Goal: Task Accomplishment & Management: Use online tool/utility

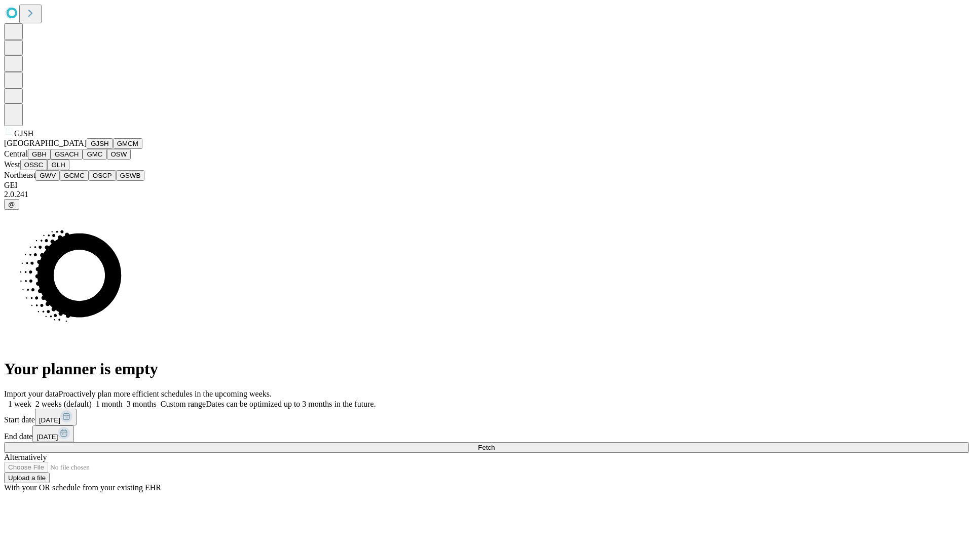
click at [87, 149] on button "GJSH" at bounding box center [100, 143] width 26 height 11
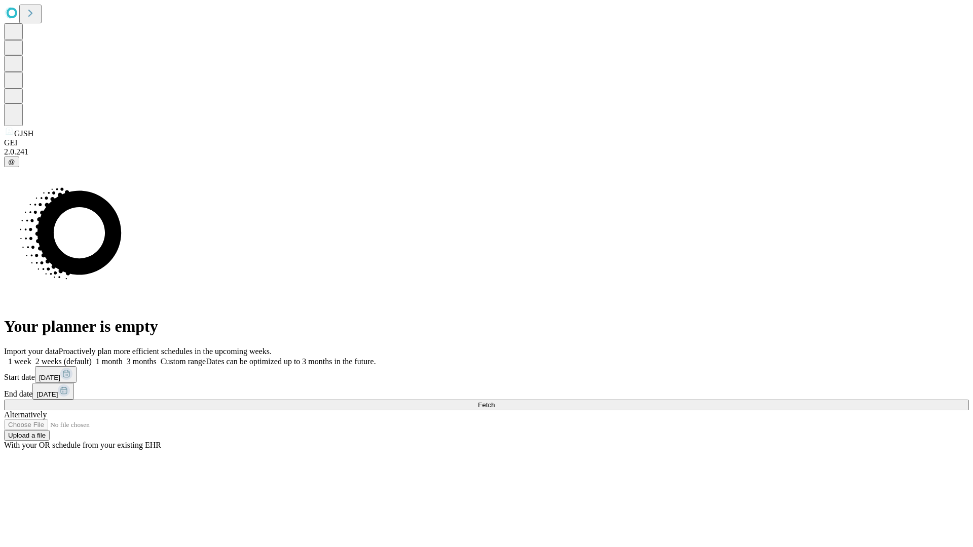
click at [31, 357] on label "1 week" at bounding box center [17, 361] width 27 height 9
click at [494, 401] on span "Fetch" at bounding box center [486, 405] width 17 height 8
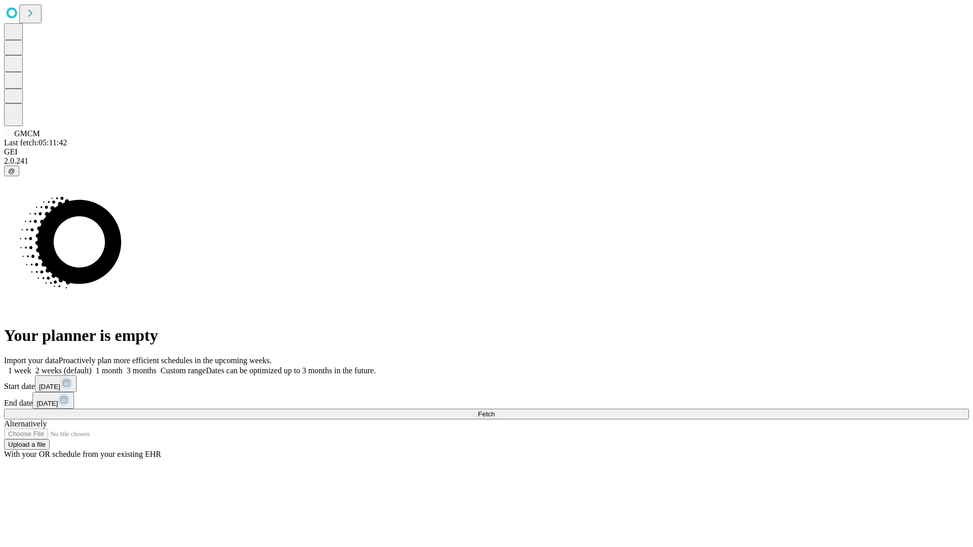
click at [31, 366] on label "1 week" at bounding box center [17, 370] width 27 height 9
click at [494, 410] on span "Fetch" at bounding box center [486, 414] width 17 height 8
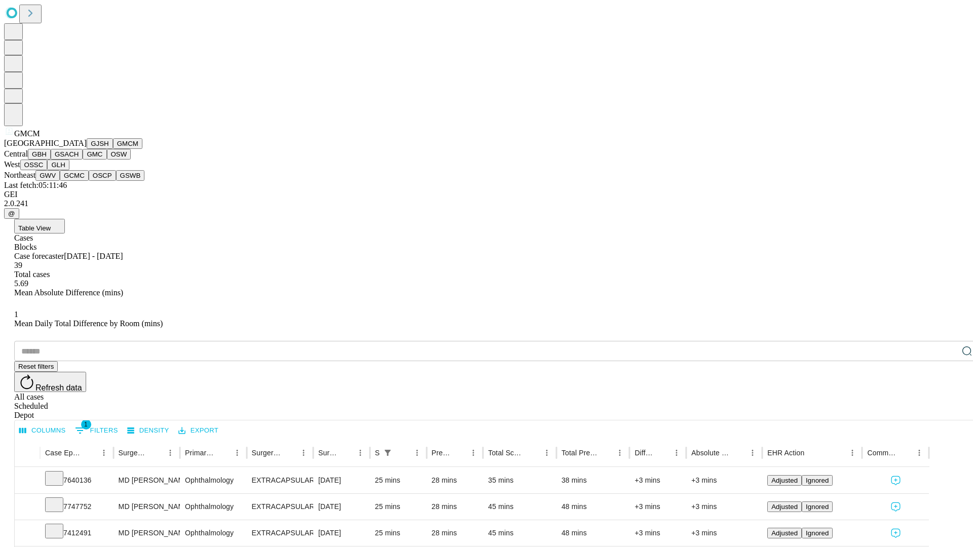
click at [51, 160] on button "GBH" at bounding box center [39, 154] width 23 height 11
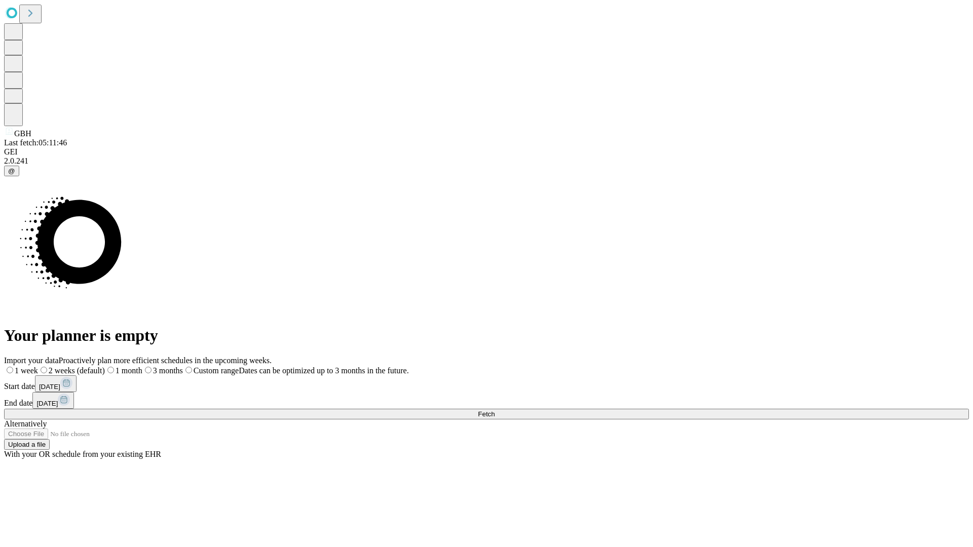
click at [38, 366] on label "1 week" at bounding box center [21, 370] width 34 height 9
click at [494, 410] on span "Fetch" at bounding box center [486, 414] width 17 height 8
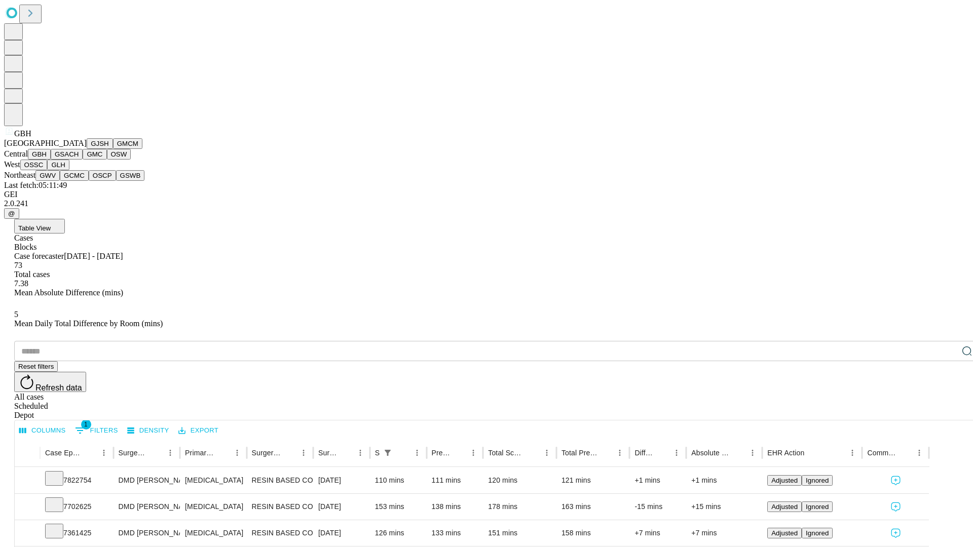
click at [79, 160] on button "GSACH" at bounding box center [67, 154] width 32 height 11
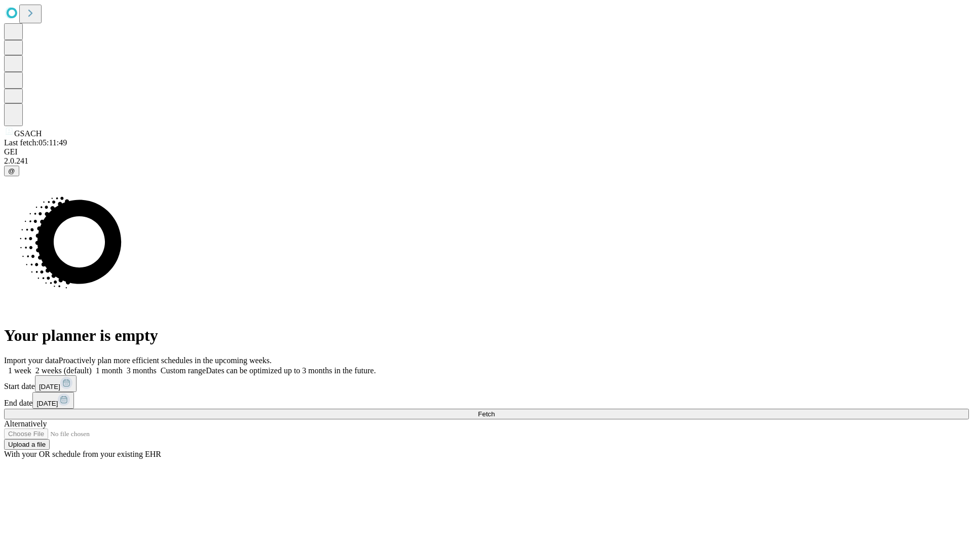
click at [31, 366] on label "1 week" at bounding box center [17, 370] width 27 height 9
click at [494, 410] on span "Fetch" at bounding box center [486, 414] width 17 height 8
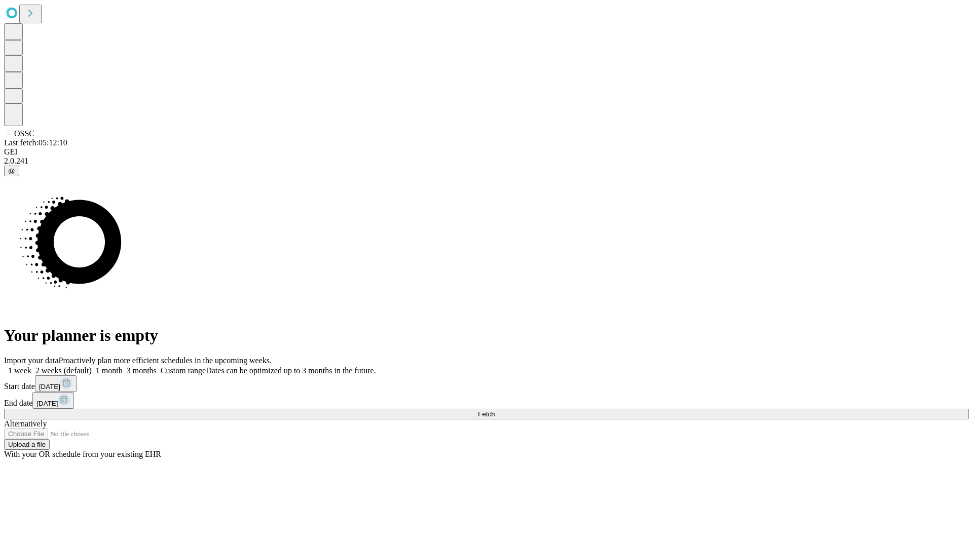
click at [31, 366] on label "1 week" at bounding box center [17, 370] width 27 height 9
click at [494, 410] on span "Fetch" at bounding box center [486, 414] width 17 height 8
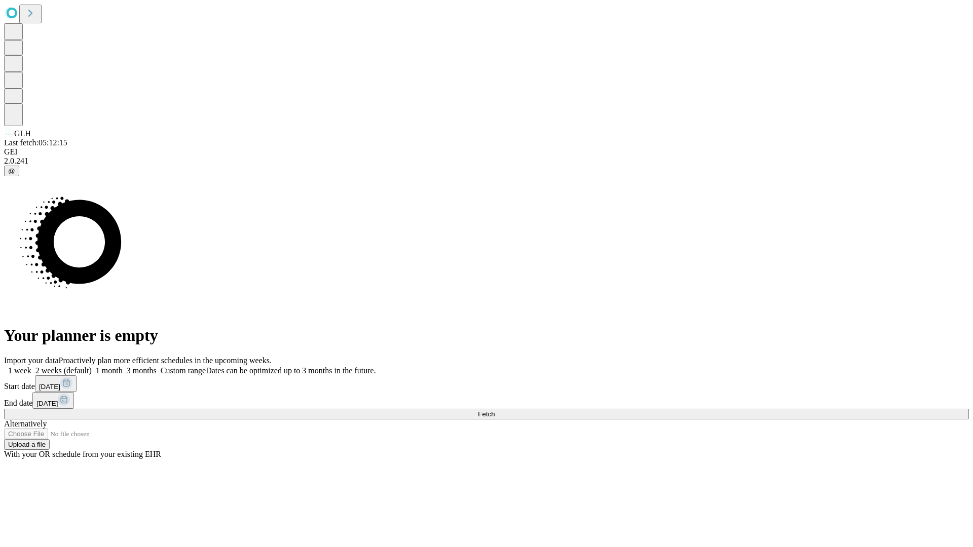
click at [494, 410] on span "Fetch" at bounding box center [486, 414] width 17 height 8
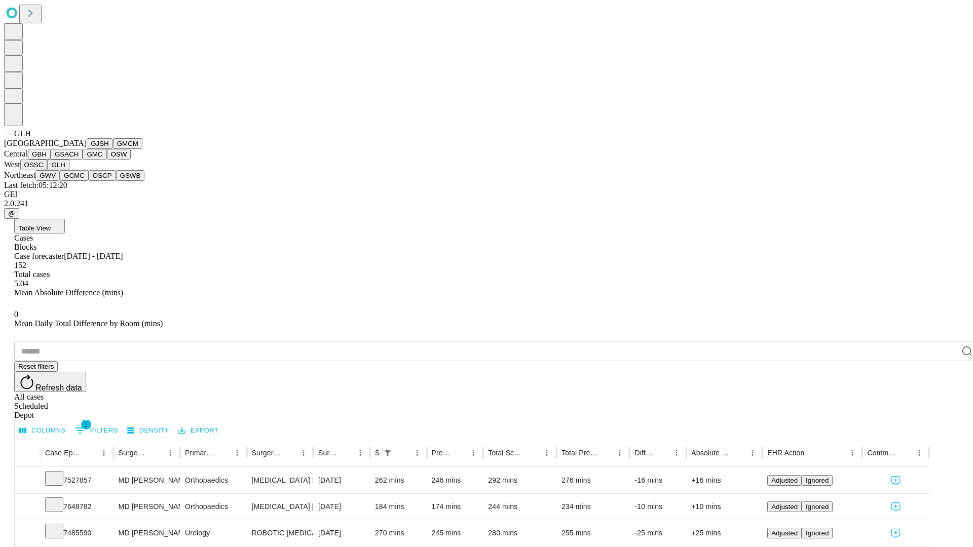
click at [60, 181] on button "GWV" at bounding box center [47, 175] width 24 height 11
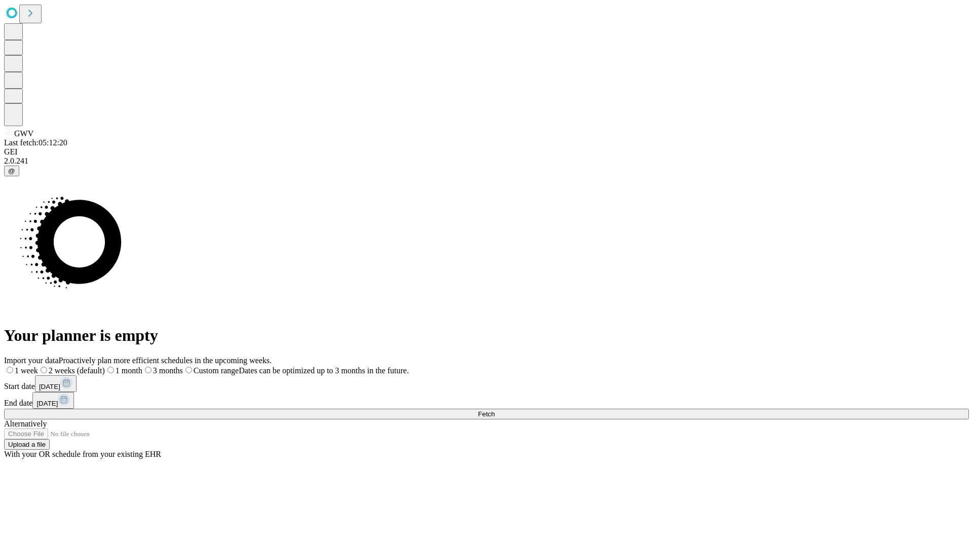
click at [38, 366] on label "1 week" at bounding box center [21, 370] width 34 height 9
click at [494, 410] on span "Fetch" at bounding box center [486, 414] width 17 height 8
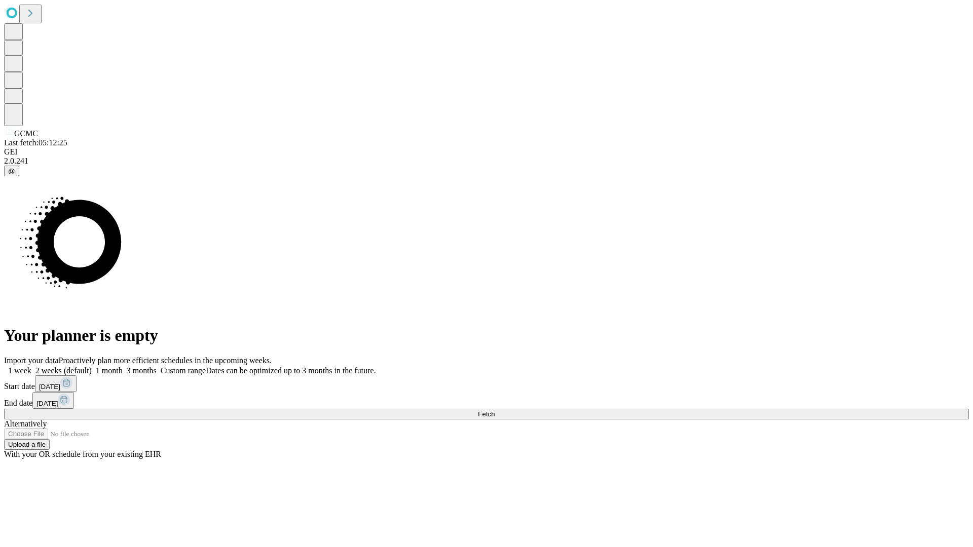
click at [494, 410] on span "Fetch" at bounding box center [486, 414] width 17 height 8
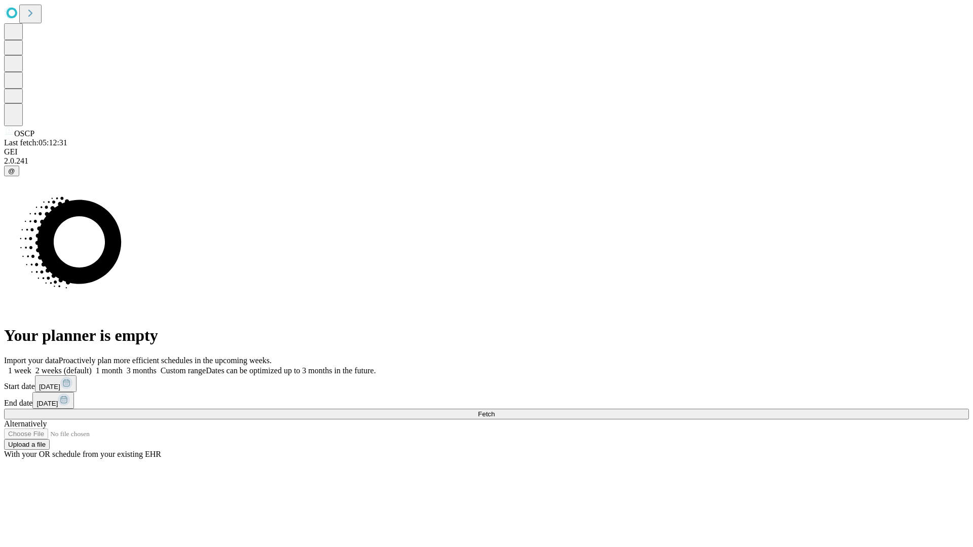
click at [31, 366] on label "1 week" at bounding box center [17, 370] width 27 height 9
click at [494, 410] on span "Fetch" at bounding box center [486, 414] width 17 height 8
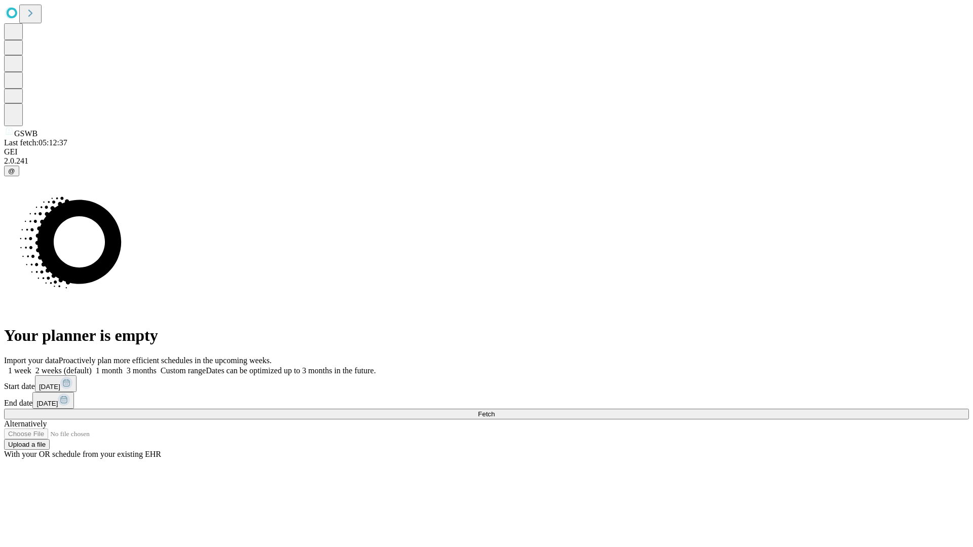
click at [31, 366] on label "1 week" at bounding box center [17, 370] width 27 height 9
click at [494, 410] on span "Fetch" at bounding box center [486, 414] width 17 height 8
